Goal: Find specific page/section: Find specific page/section

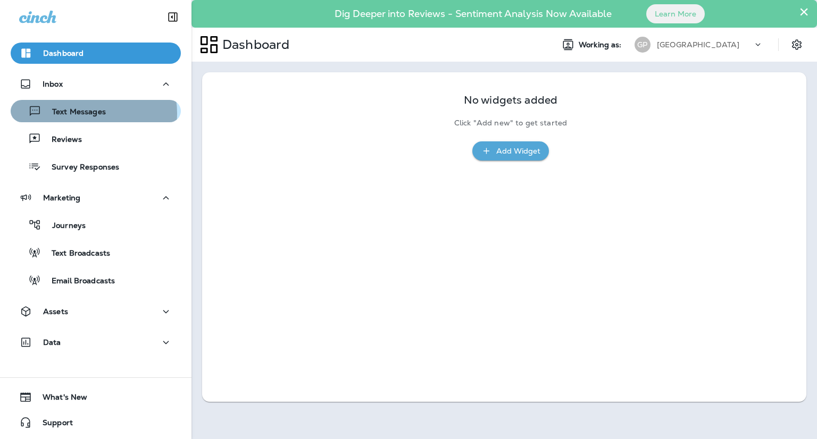
click at [87, 113] on p "Text Messages" at bounding box center [73, 112] width 64 height 10
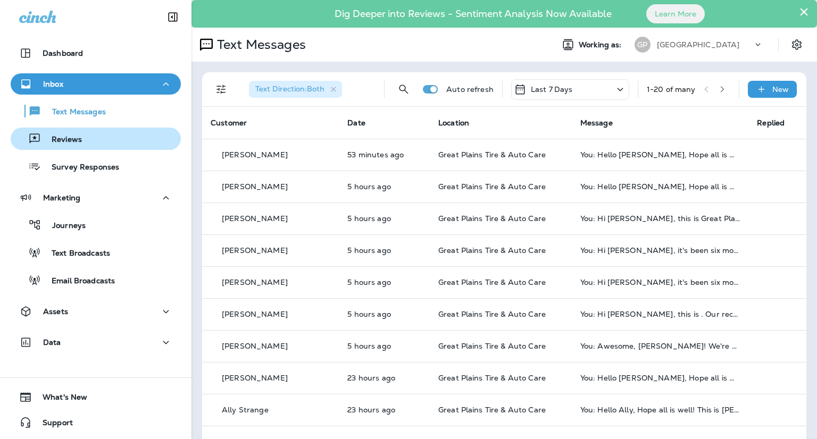
click at [89, 135] on div "Reviews" at bounding box center [96, 139] width 162 height 16
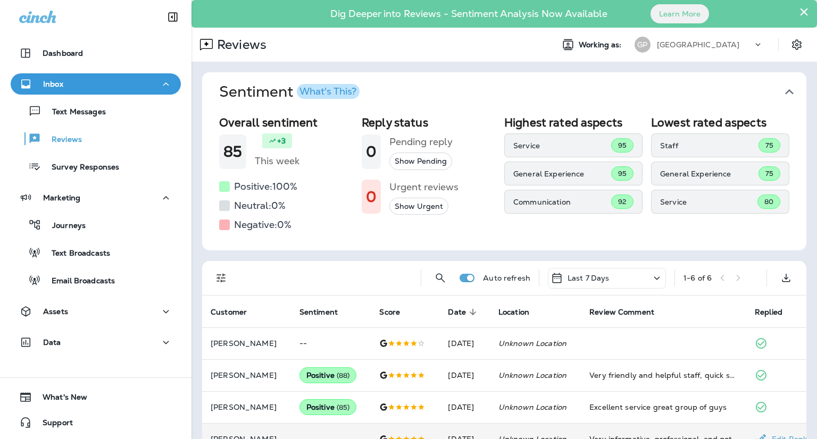
click at [500, 437] on td "Unknown Location" at bounding box center [535, 439] width 91 height 32
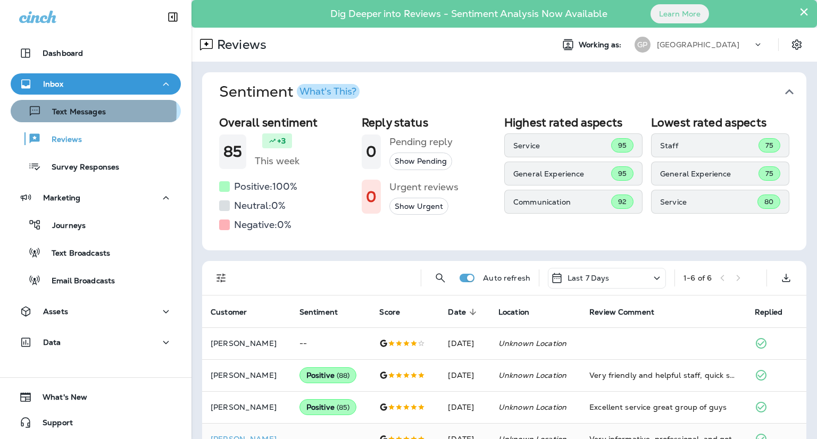
click at [71, 111] on p "Text Messages" at bounding box center [73, 112] width 64 height 10
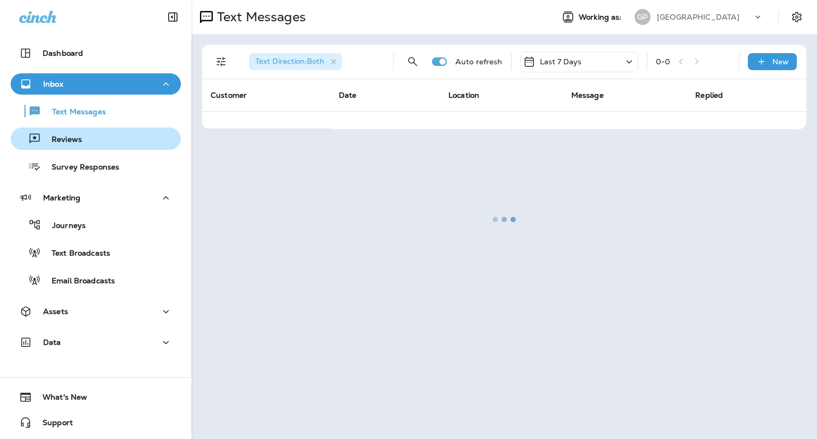
click at [71, 134] on div "Reviews" at bounding box center [48, 139] width 67 height 16
